Goal: Information Seeking & Learning: Learn about a topic

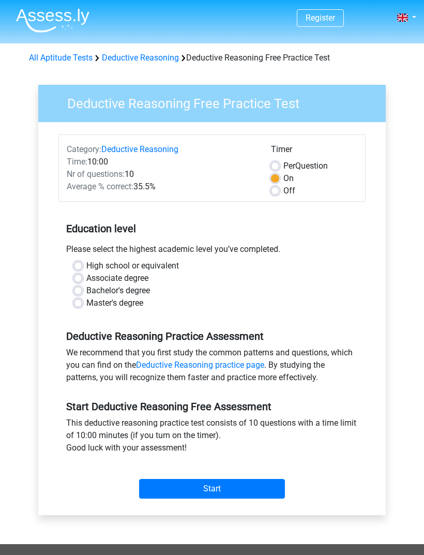
click at [86, 292] on label "Bachelor's degree" at bounding box center [118, 291] width 64 height 12
click at [81, 292] on input "Bachelor's degree" at bounding box center [78, 290] width 8 height 10
radio input "true"
click at [253, 497] on input "Start" at bounding box center [212, 489] width 146 height 20
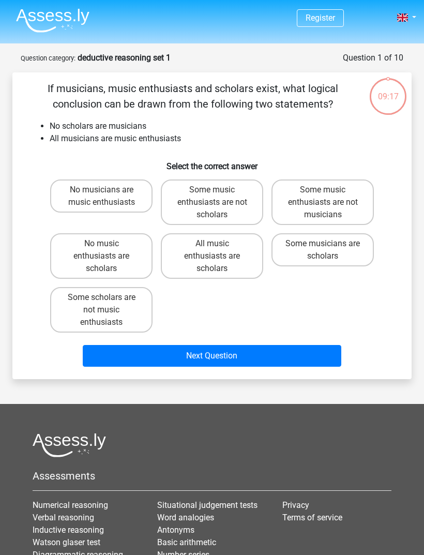
click at [131, 263] on label "No music enthusiasts are scholars" at bounding box center [101, 256] width 102 height 46
click at [108, 250] on input "No music enthusiasts are scholars" at bounding box center [104, 247] width 7 height 7
radio input "true"
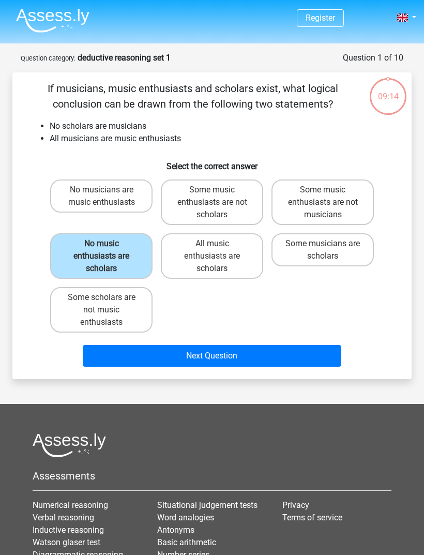
click at [135, 256] on label "No music enthusiasts are scholars" at bounding box center [101, 256] width 102 height 46
click at [108, 250] on input "No music enthusiasts are scholars" at bounding box center [104, 247] width 7 height 7
click at [136, 258] on label "No music enthusiasts are scholars" at bounding box center [101, 256] width 102 height 46
click at [108, 250] on input "No music enthusiasts are scholars" at bounding box center [104, 247] width 7 height 7
click at [33, 223] on div "No musicians are music enthusiasts Some music enthusiasts are not scholars Some…" at bounding box center [212, 255] width 366 height 161
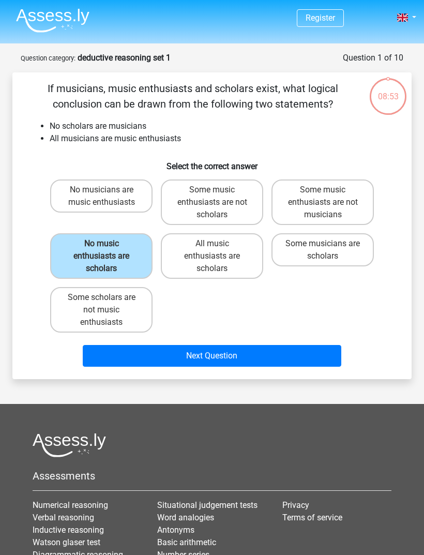
click at [140, 206] on label "No musicians are music enthusiasts" at bounding box center [101, 195] width 102 height 33
click at [108, 197] on input "No musicians are music enthusiasts" at bounding box center [104, 193] width 7 height 7
radio input "true"
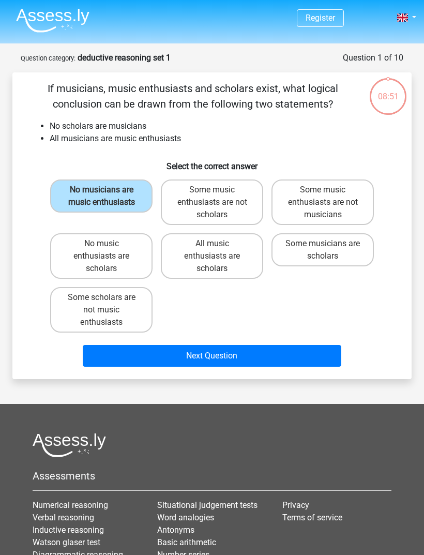
click at [201, 214] on label "Some music enthusiasts are not scholars" at bounding box center [212, 202] width 102 height 46
click at [212, 197] on input "Some music enthusiasts are not scholars" at bounding box center [215, 193] width 7 height 7
radio input "true"
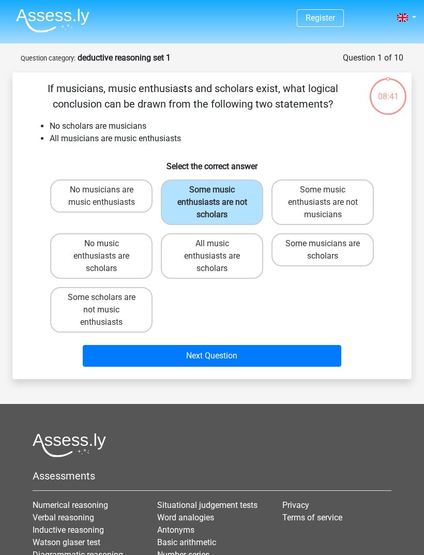
click at [322, 210] on label "Some music enthusiasts are not musicians" at bounding box center [323, 202] width 102 height 46
click at [323, 197] on input "Some music enthusiasts are not musicians" at bounding box center [326, 193] width 7 height 7
radio input "true"
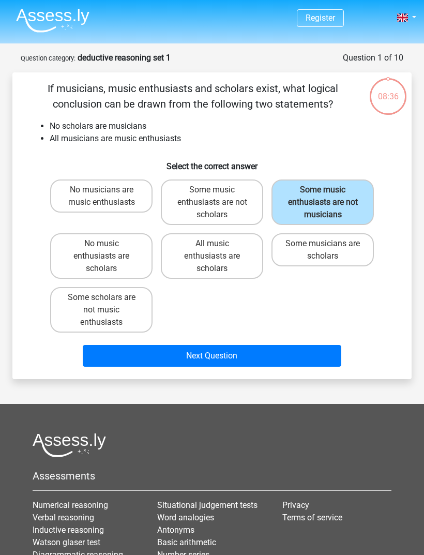
click at [126, 264] on label "No music enthusiasts are scholars" at bounding box center [101, 256] width 102 height 46
click at [108, 250] on input "No music enthusiasts are scholars" at bounding box center [104, 247] width 7 height 7
radio input "true"
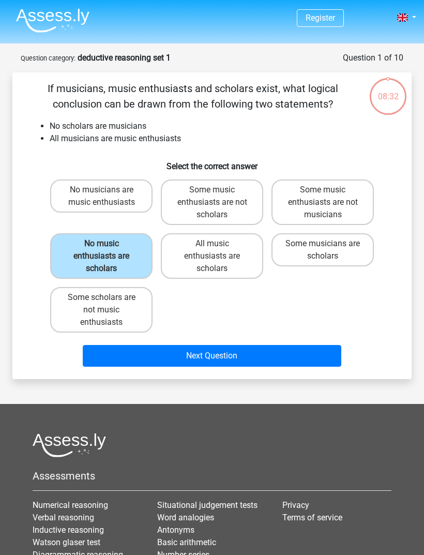
click at [190, 262] on label "All music enthusiasts are scholars" at bounding box center [212, 256] width 102 height 46
click at [212, 250] on input "All music enthusiasts are scholars" at bounding box center [215, 247] width 7 height 7
radio input "true"
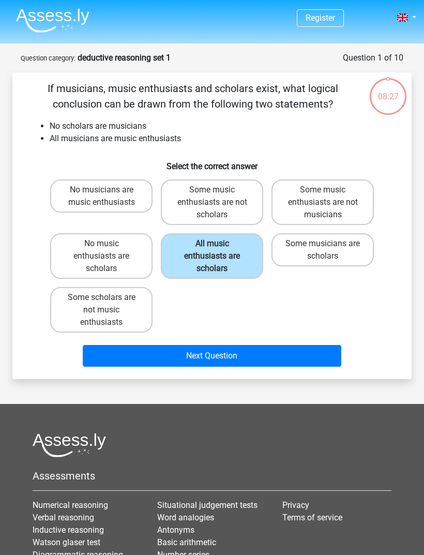
click at [270, 258] on div "Some musicians are scholars" at bounding box center [322, 256] width 111 height 54
click at [293, 251] on label "Some musicians are scholars" at bounding box center [323, 249] width 102 height 33
click at [323, 250] on input "Some musicians are scholars" at bounding box center [326, 247] width 7 height 7
radio input "true"
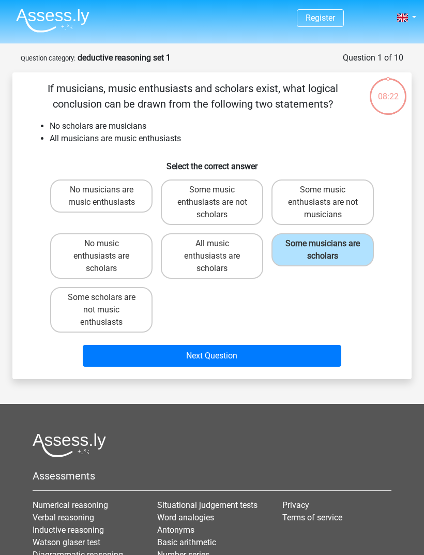
click at [134, 311] on label "Some scholars are not music enthusiasts" at bounding box center [101, 310] width 102 height 46
click at [108, 304] on input "Some scholars are not music enthusiasts" at bounding box center [104, 300] width 7 height 7
radio input "true"
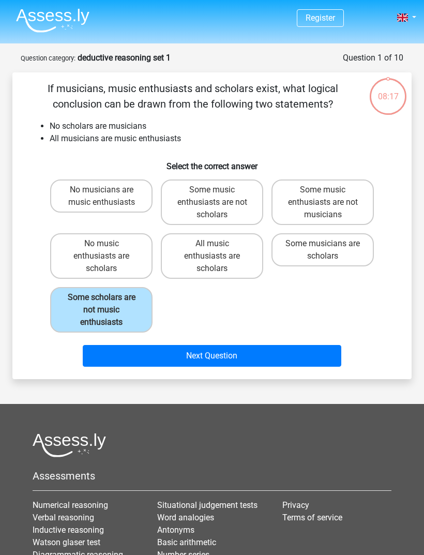
click at [152, 364] on button "Next Question" at bounding box center [212, 356] width 259 height 22
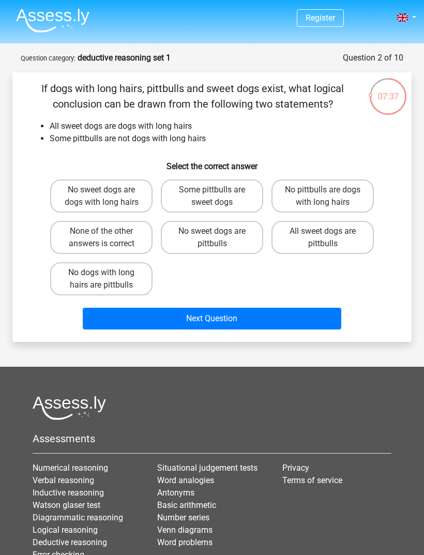
click at [189, 243] on label "No sweet dogs are pittbulls" at bounding box center [212, 237] width 102 height 33
click at [212, 238] on input "No sweet dogs are pittbulls" at bounding box center [215, 234] width 7 height 7
radio input "true"
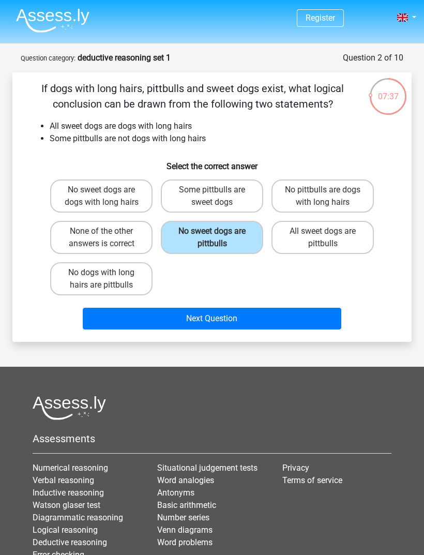
click at [189, 248] on label "No sweet dogs are pittbulls" at bounding box center [212, 237] width 102 height 33
click at [212, 238] on input "No sweet dogs are pittbulls" at bounding box center [215, 234] width 7 height 7
click at [144, 245] on label "None of the other answers is correct" at bounding box center [101, 237] width 102 height 33
click at [108, 238] on input "None of the other answers is correct" at bounding box center [104, 234] width 7 height 7
radio input "true"
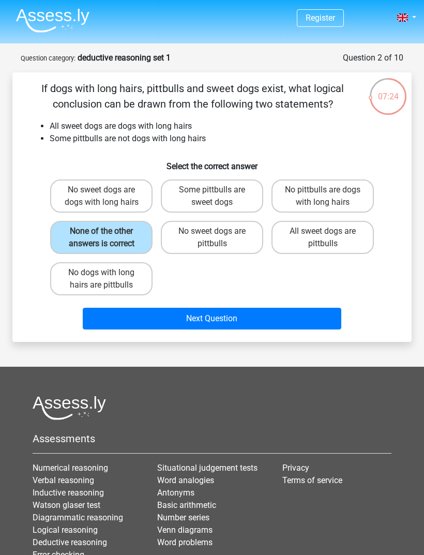
click at [101, 325] on button "Next Question" at bounding box center [212, 319] width 259 height 22
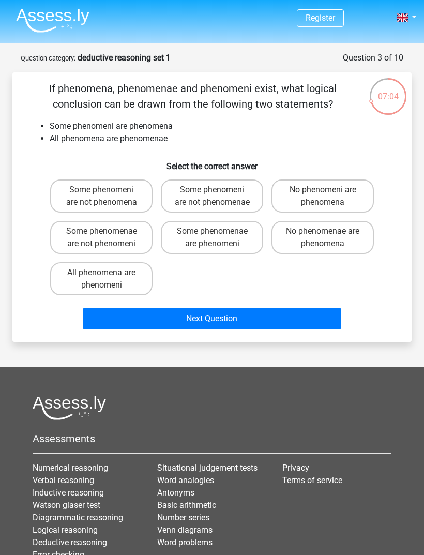
click at [174, 251] on label "Some phenomenae are phenomeni" at bounding box center [212, 237] width 102 height 33
click at [212, 238] on input "Some phenomenae are phenomeni" at bounding box center [215, 234] width 7 height 7
radio input "true"
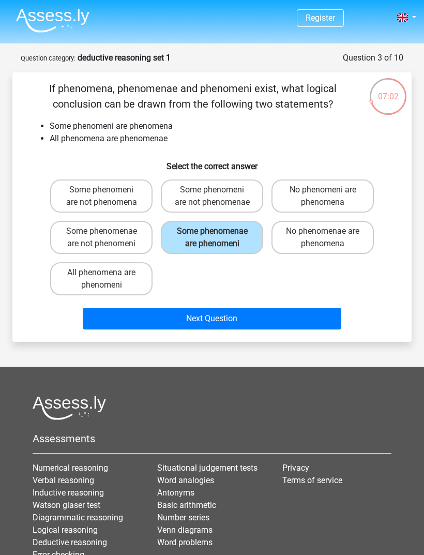
click at [117, 330] on button "Next Question" at bounding box center [212, 319] width 259 height 22
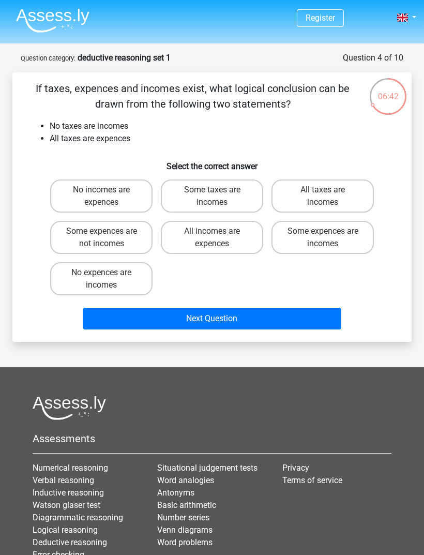
click at [64, 201] on label "No incomes are expences" at bounding box center [101, 195] width 102 height 33
click at [101, 197] on input "No incomes are expences" at bounding box center [104, 193] width 7 height 7
radio input "true"
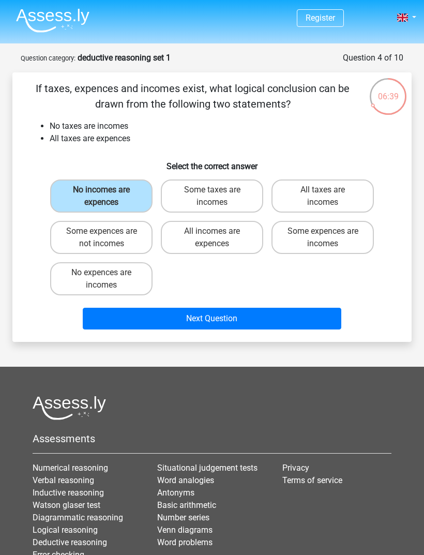
click at [66, 204] on label "No incomes are expences" at bounding box center [101, 195] width 102 height 33
click at [101, 197] on input "No incomes are expences" at bounding box center [104, 193] width 7 height 7
click at [31, 172] on div "If taxes, expences and incomes exist, what logical conclusion can be drawn from…" at bounding box center [212, 207] width 391 height 253
click at [37, 201] on div "No incomes are expences Some taxes are incomes All taxes are incomes Some expen…" at bounding box center [212, 237] width 366 height 124
click at [72, 170] on h6 "Select the correct answer" at bounding box center [212, 162] width 366 height 18
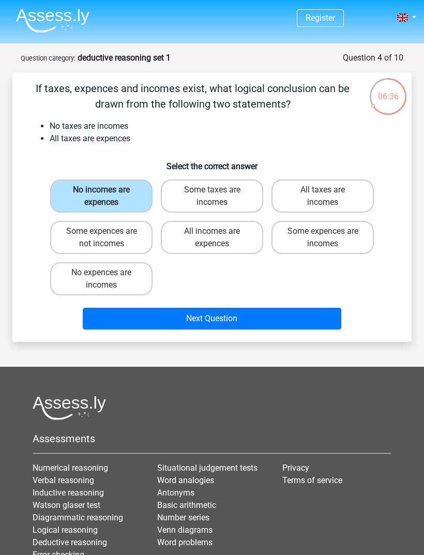
click at [82, 202] on label "No incomes are expences" at bounding box center [101, 195] width 102 height 33
click at [101, 197] on input "No incomes are expences" at bounding box center [104, 193] width 7 height 7
click at [172, 209] on label "Some taxes are incomes" at bounding box center [212, 195] width 102 height 33
click at [212, 197] on input "Some taxes are incomes" at bounding box center [215, 193] width 7 height 7
radio input "true"
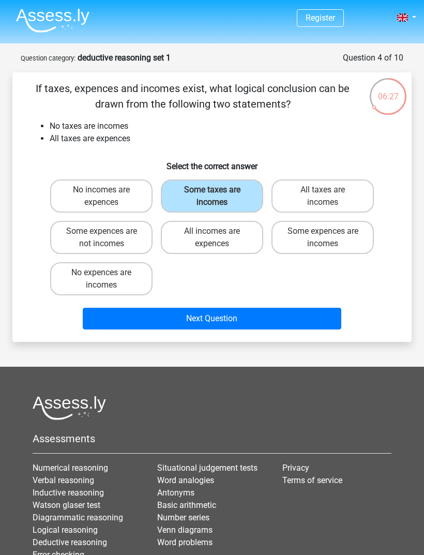
click at [357, 197] on label "All taxes are incomes" at bounding box center [323, 195] width 102 height 33
click at [330, 197] on input "All taxes are incomes" at bounding box center [326, 193] width 7 height 7
radio input "true"
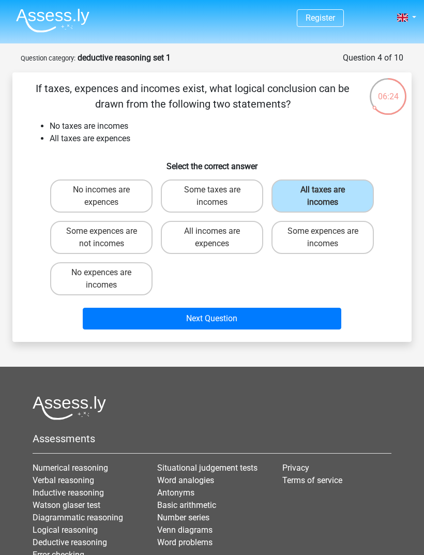
click at [89, 236] on label "Some expences are not incomes" at bounding box center [101, 237] width 102 height 33
click at [101, 236] on input "Some expences are not incomes" at bounding box center [104, 234] width 7 height 7
radio input "true"
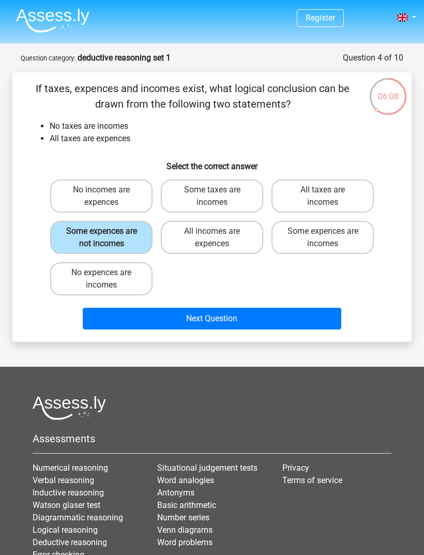
click at [340, 320] on button "Next Question" at bounding box center [212, 319] width 259 height 22
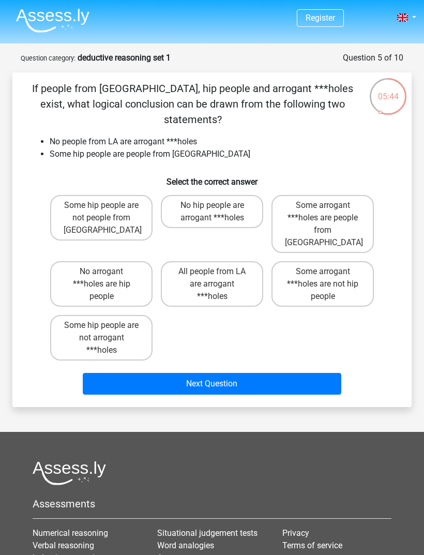
click at [66, 315] on label "Some hip people are not arrogant ***holes" at bounding box center [101, 338] width 102 height 46
click at [101, 325] on input "Some hip people are not arrogant ***holes" at bounding box center [104, 328] width 7 height 7
radio input "true"
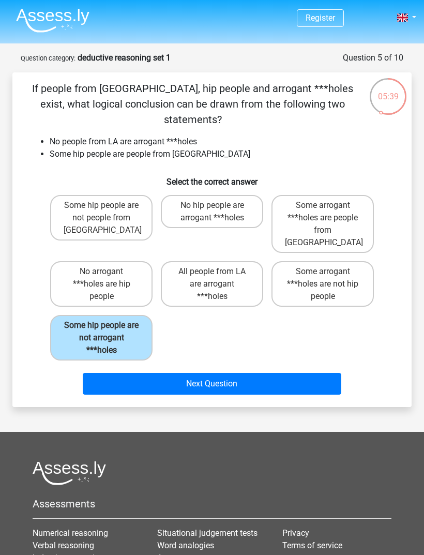
click at [102, 373] on button "Next Question" at bounding box center [212, 384] width 259 height 22
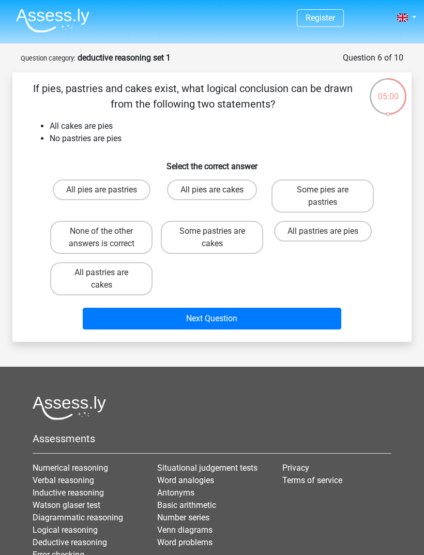
click at [136, 193] on label "All pies are pastries" at bounding box center [102, 189] width 98 height 21
click at [108, 193] on input "All pies are pastries" at bounding box center [104, 193] width 7 height 7
radio input "true"
click at [198, 192] on label "All pies are cakes" at bounding box center [212, 189] width 90 height 21
click at [212, 192] on input "All pies are cakes" at bounding box center [215, 193] width 7 height 7
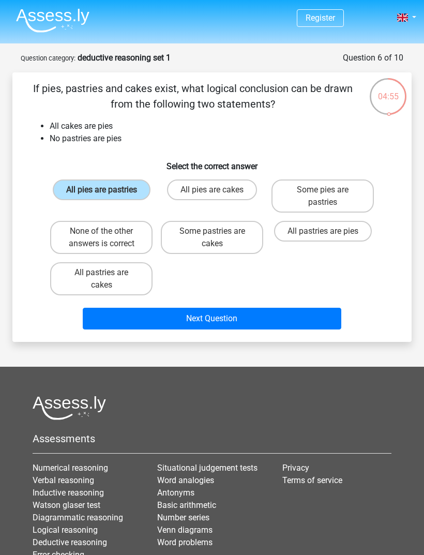
radio input "true"
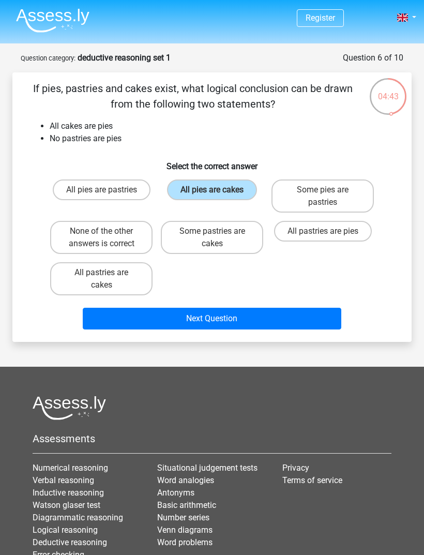
click at [266, 338] on div "If pies, pastries and cakes exist, what logical conclusion can be drawn from th…" at bounding box center [211, 207] width 399 height 270
click at [268, 323] on button "Next Question" at bounding box center [212, 319] width 259 height 22
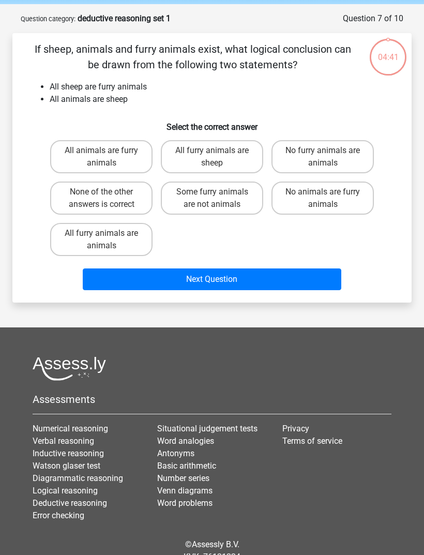
scroll to position [52, 0]
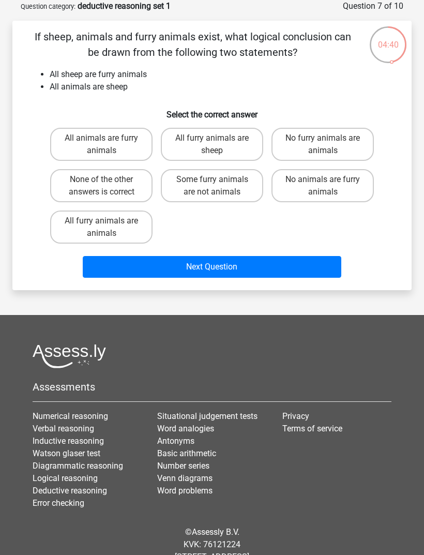
click at [259, 347] on div at bounding box center [212, 356] width 359 height 24
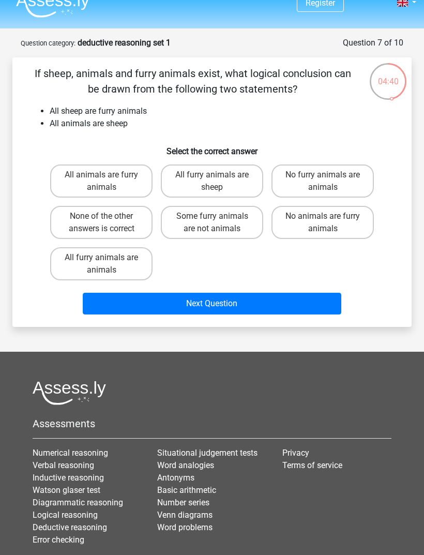
scroll to position [0, 0]
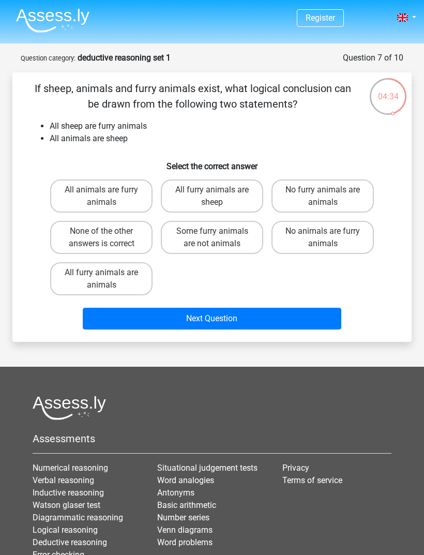
click at [136, 204] on label "All animals are furry animals" at bounding box center [101, 195] width 102 height 33
click at [108, 197] on input "All animals are furry animals" at bounding box center [104, 193] width 7 height 7
radio input "true"
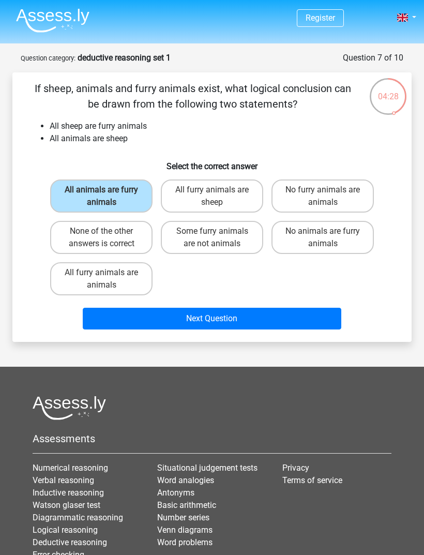
click at [97, 319] on button "Next Question" at bounding box center [212, 319] width 259 height 22
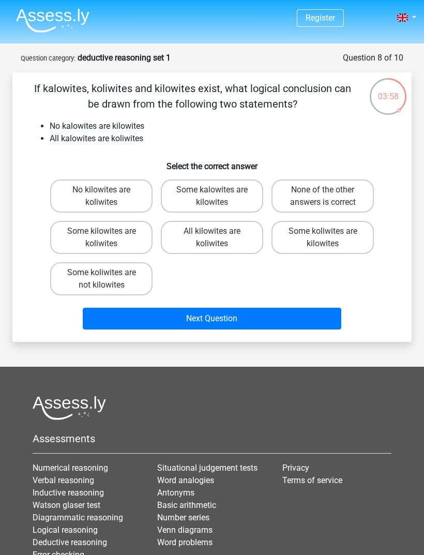
click at [294, 193] on label "None of the other answers is correct" at bounding box center [323, 195] width 102 height 33
click at [323, 193] on input "None of the other answers is correct" at bounding box center [326, 193] width 7 height 7
radio input "true"
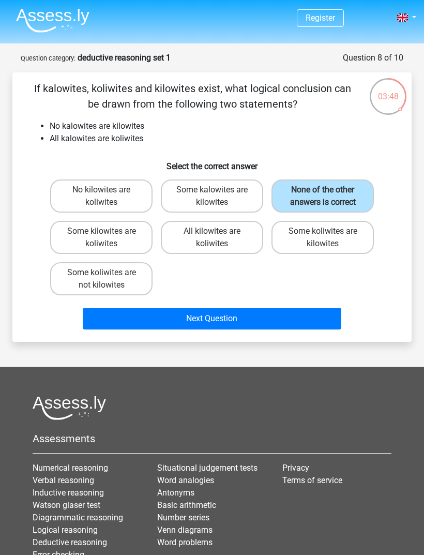
click at [191, 206] on label "Some kalowites are kilowites" at bounding box center [212, 195] width 102 height 33
click at [212, 197] on input "Some kalowites are kilowites" at bounding box center [215, 193] width 7 height 7
radio input "true"
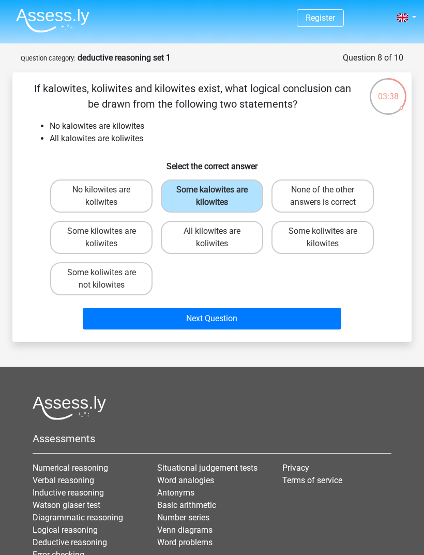
click at [133, 246] on label "Some kilowites are koliwites" at bounding box center [101, 237] width 102 height 33
click at [108, 238] on input "Some kilowites are koliwites" at bounding box center [104, 234] width 7 height 7
radio input "true"
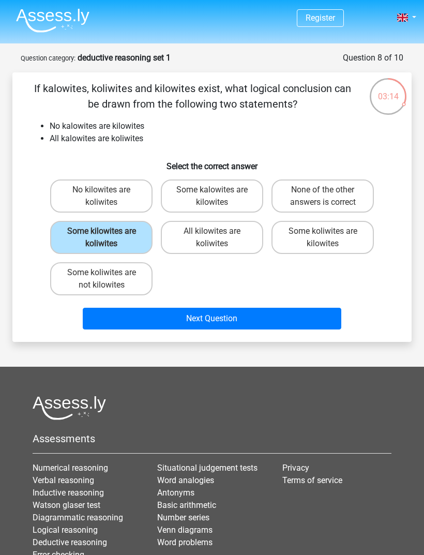
click at [195, 244] on label "All kilowites are koliwites" at bounding box center [212, 237] width 102 height 33
click at [212, 238] on input "All kilowites are koliwites" at bounding box center [215, 234] width 7 height 7
radio input "true"
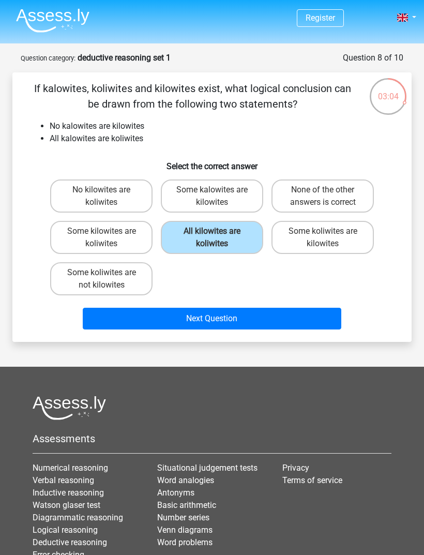
click at [173, 243] on label "All kilowites are koliwites" at bounding box center [212, 237] width 102 height 33
click at [212, 238] on input "All kilowites are koliwites" at bounding box center [215, 234] width 7 height 7
click at [303, 249] on label "Some koliwites are kilowites" at bounding box center [323, 237] width 102 height 33
click at [323, 238] on input "Some koliwites are kilowites" at bounding box center [326, 234] width 7 height 7
radio input "true"
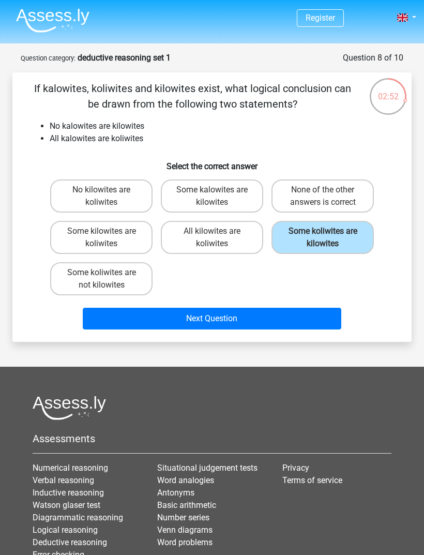
click at [136, 282] on label "Some koliwites are not kilowites" at bounding box center [101, 278] width 102 height 33
click at [108, 279] on input "Some koliwites are not kilowites" at bounding box center [104, 276] width 7 height 7
radio input "true"
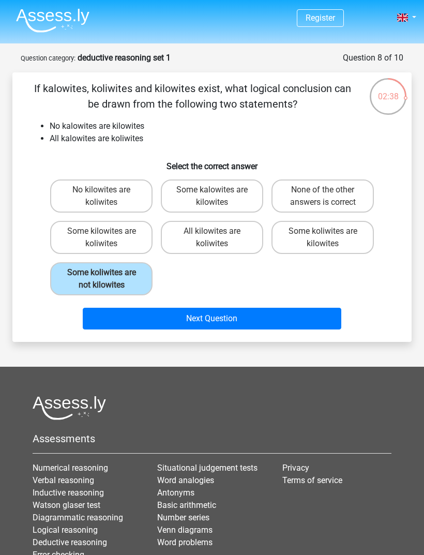
click at [129, 319] on button "Next Question" at bounding box center [212, 319] width 259 height 22
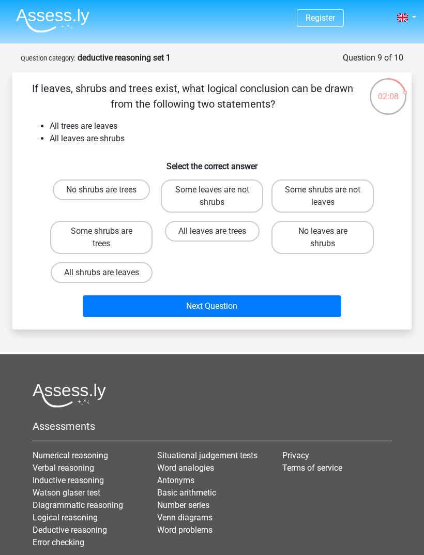
click at [239, 238] on label "All leaves are trees" at bounding box center [212, 231] width 95 height 21
click at [219, 238] on input "All leaves are trees" at bounding box center [215, 234] width 7 height 7
radio input "true"
click at [237, 262] on div "No shrubs are trees Some leaves are not shrubs Some shrubs are not leaves Some …" at bounding box center [212, 231] width 332 height 112
click at [234, 241] on label "All leaves are trees" at bounding box center [212, 231] width 95 height 21
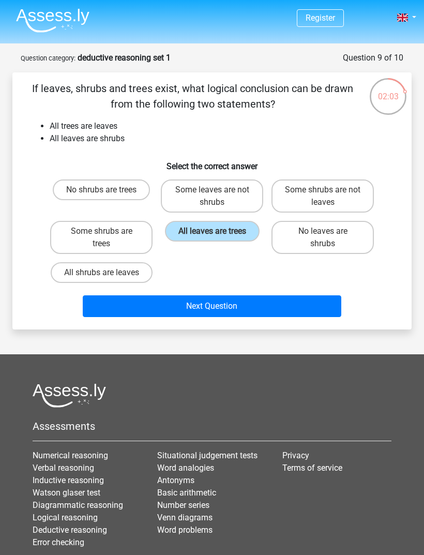
click at [219, 238] on input "All leaves are trees" at bounding box center [215, 234] width 7 height 7
click at [224, 259] on div "No shrubs are trees Some leaves are not shrubs Some shrubs are not leaves Some …" at bounding box center [212, 231] width 332 height 112
click at [216, 266] on div "No shrubs are trees Some leaves are not shrubs Some shrubs are not leaves Some …" at bounding box center [212, 231] width 332 height 112
click at [140, 236] on label "Some shrubs are trees" at bounding box center [101, 237] width 102 height 33
click at [108, 236] on input "Some shrubs are trees" at bounding box center [104, 234] width 7 height 7
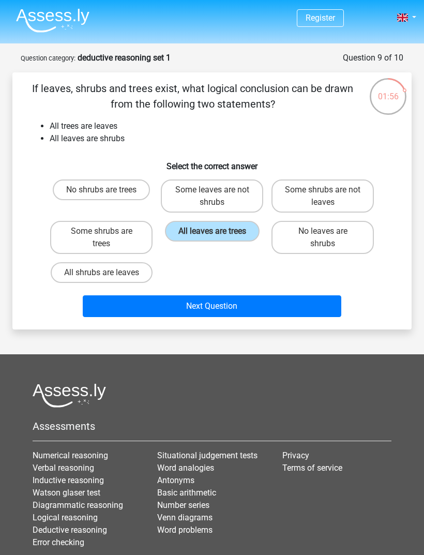
radio input "true"
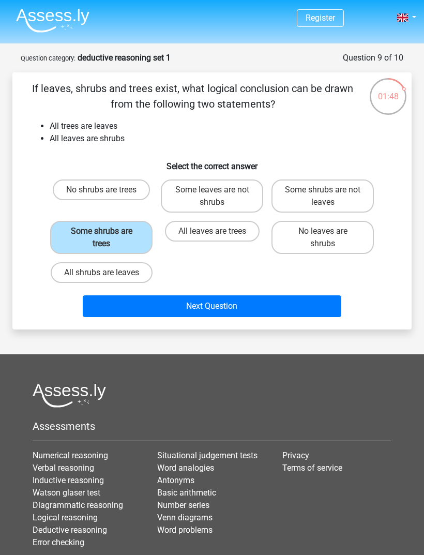
click at [198, 317] on button "Next Question" at bounding box center [212, 306] width 259 height 22
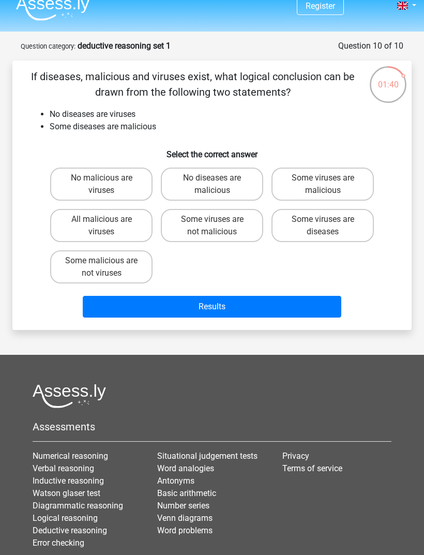
scroll to position [11, 0]
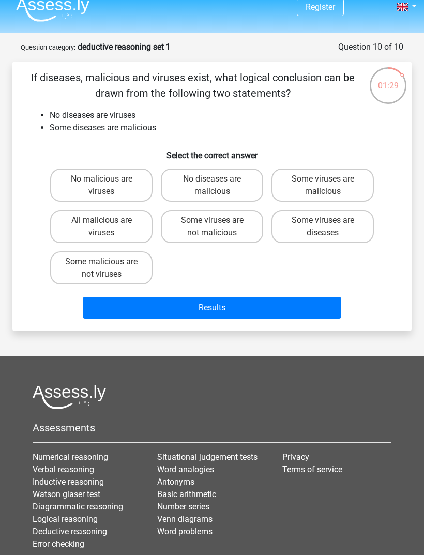
click at [126, 192] on label "No malicious are viruses" at bounding box center [101, 185] width 102 height 33
click at [108, 186] on input "No malicious are viruses" at bounding box center [104, 182] width 7 height 7
radio input "true"
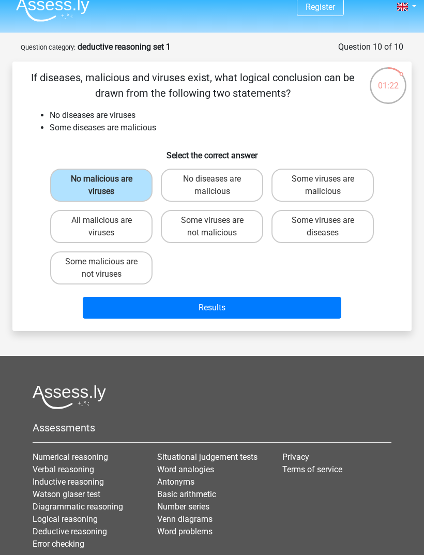
click at [210, 192] on label "No diseases are malicious" at bounding box center [212, 185] width 102 height 33
click at [212, 186] on input "No diseases are malicious" at bounding box center [215, 182] width 7 height 7
radio input "true"
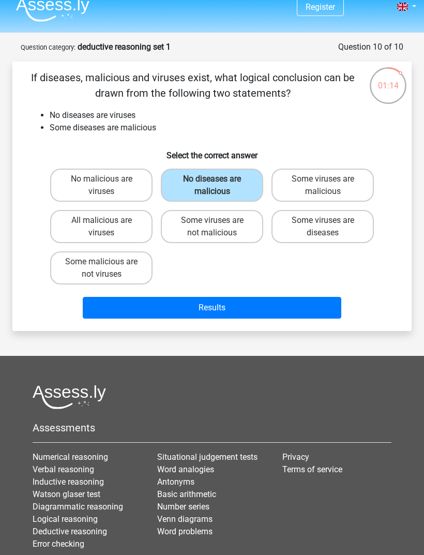
click at [316, 198] on label "Some viruses are malicious" at bounding box center [323, 185] width 102 height 33
click at [323, 186] on input "Some viruses are malicious" at bounding box center [326, 182] width 7 height 7
radio input "true"
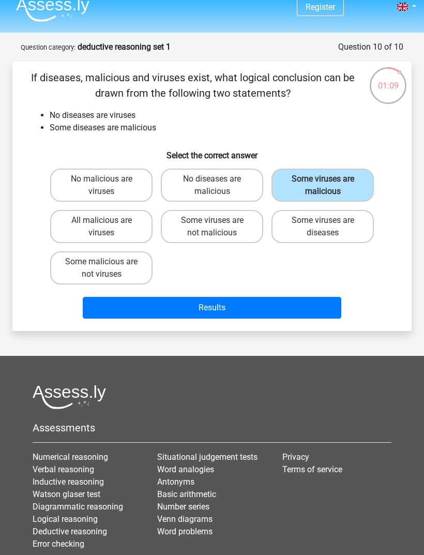
click at [137, 235] on label "All malicious are viruses" at bounding box center [101, 226] width 102 height 33
click at [108, 227] on input "All malicious are viruses" at bounding box center [104, 223] width 7 height 7
radio input "true"
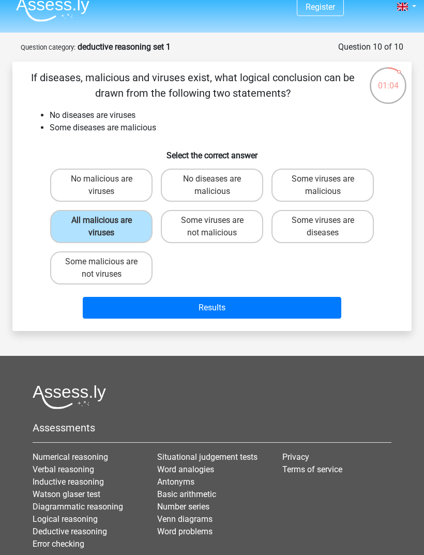
click at [185, 232] on label "Some viruses are not malicious" at bounding box center [212, 226] width 102 height 33
click at [212, 227] on input "Some viruses are not malicious" at bounding box center [215, 223] width 7 height 7
radio input "true"
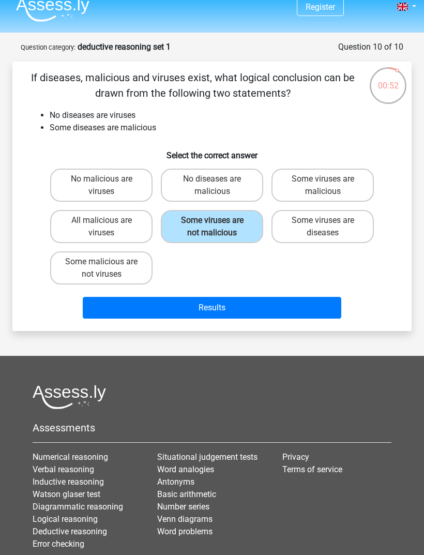
click at [297, 234] on label "Some viruses are diseases" at bounding box center [323, 226] width 102 height 33
click at [323, 227] on input "Some viruses are diseases" at bounding box center [326, 223] width 7 height 7
radio input "true"
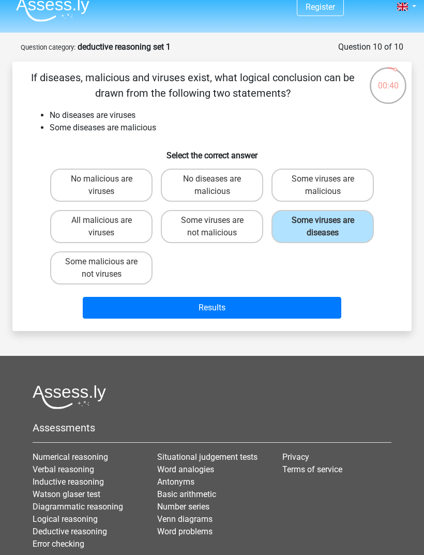
click at [141, 273] on label "Some malicious are not viruses" at bounding box center [101, 267] width 102 height 33
click at [108, 268] on input "Some malicious are not viruses" at bounding box center [104, 265] width 7 height 7
radio input "true"
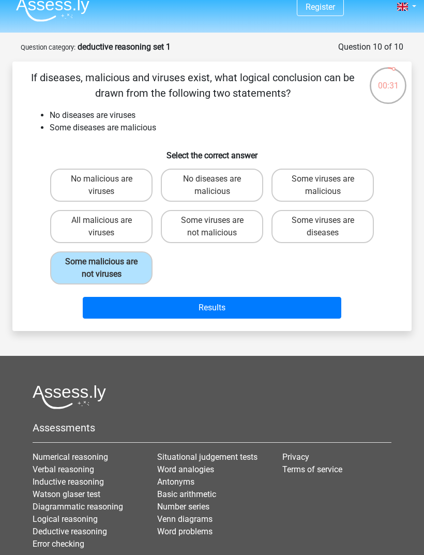
click at [128, 312] on button "Results" at bounding box center [212, 308] width 259 height 22
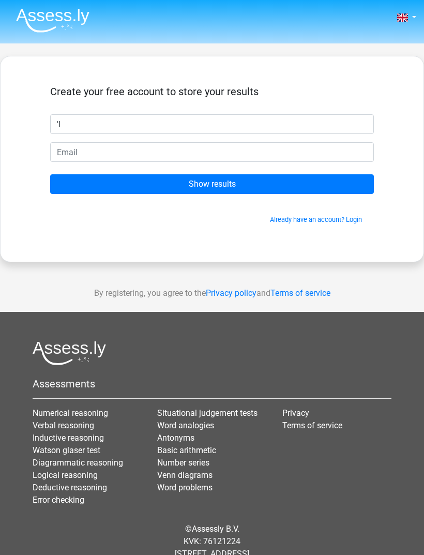
type input "'"
type input "U"
type input "Indigo"
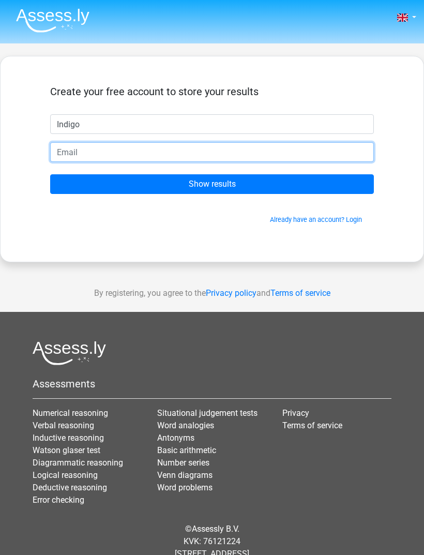
click at [220, 162] on input "email" at bounding box center [212, 152] width 324 height 20
type input "indigovrata@gmail.com"
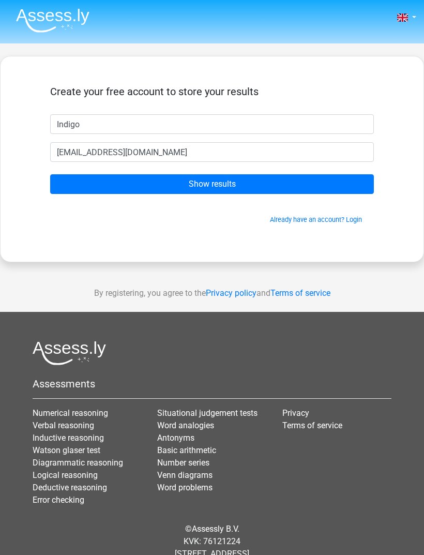
click at [222, 179] on input "Show results" at bounding box center [212, 184] width 324 height 20
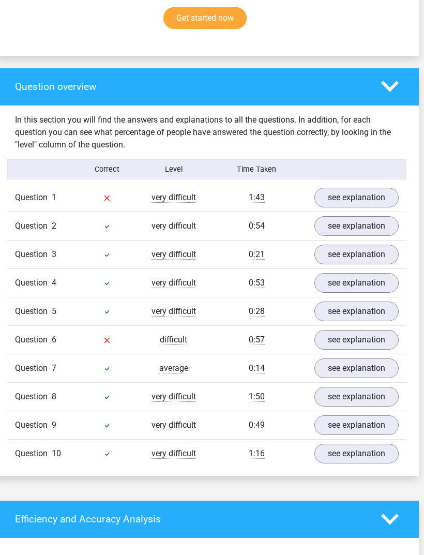
scroll to position [707, 5]
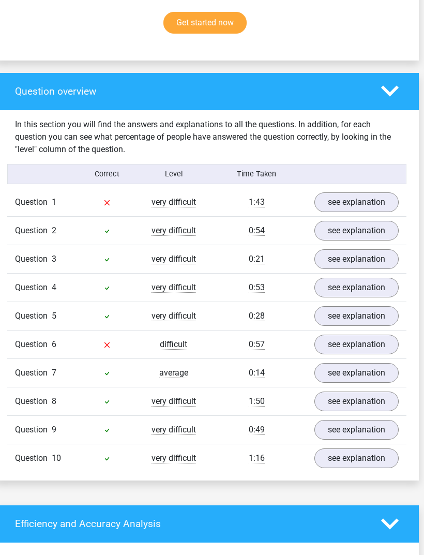
click at [356, 206] on link "see explanation" at bounding box center [357, 202] width 84 height 20
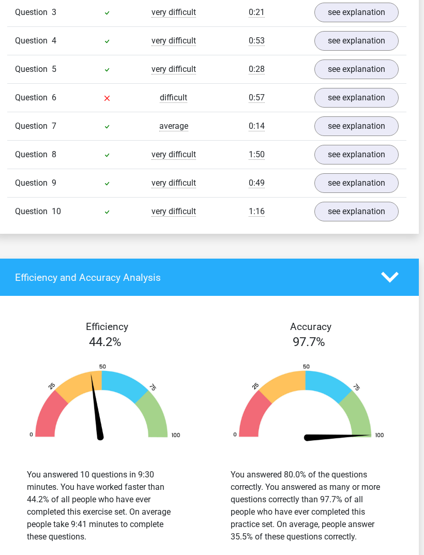
scroll to position [1594, 5]
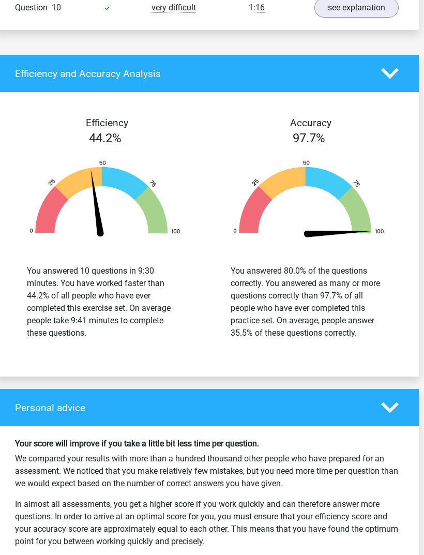
click at [50, 441] on h6 "Your score will improve if you take a little bit less time per question." at bounding box center [207, 444] width 384 height 10
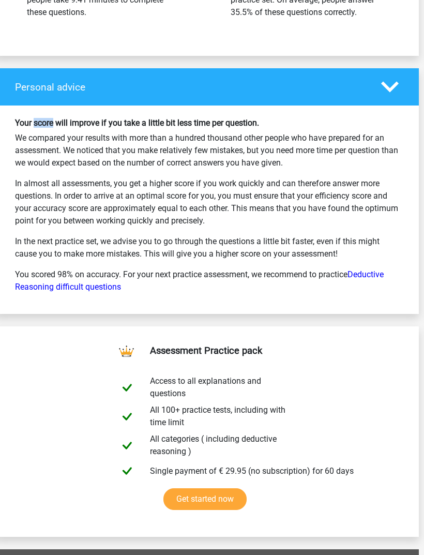
scroll to position [1901, 5]
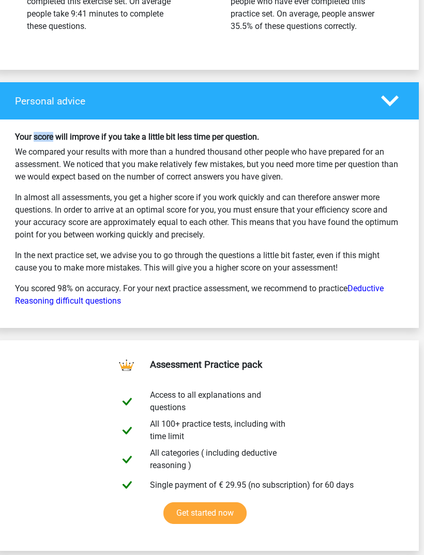
click at [163, 502] on link "Get started now" at bounding box center [204, 513] width 83 height 22
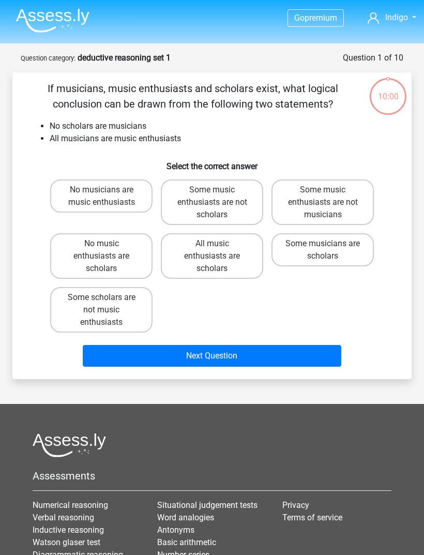
scroll to position [11, 0]
